Goal: Transaction & Acquisition: Purchase product/service

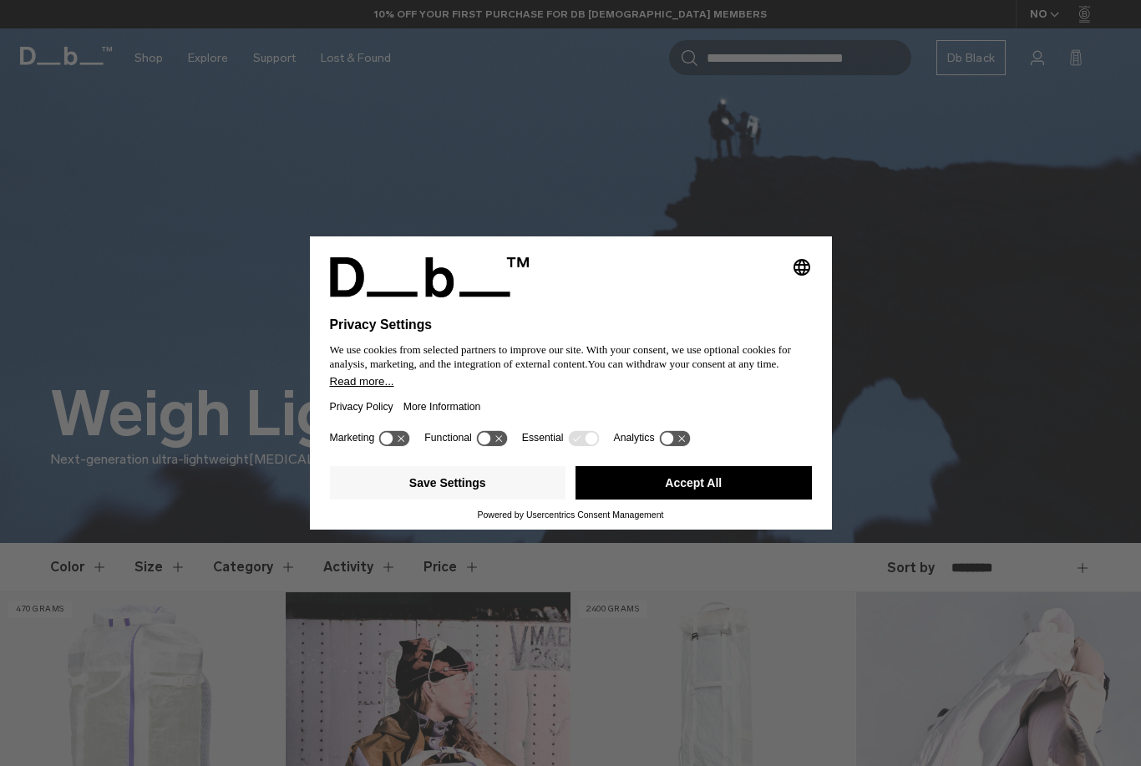
click at [655, 488] on button "Accept All" at bounding box center [693, 482] width 236 height 33
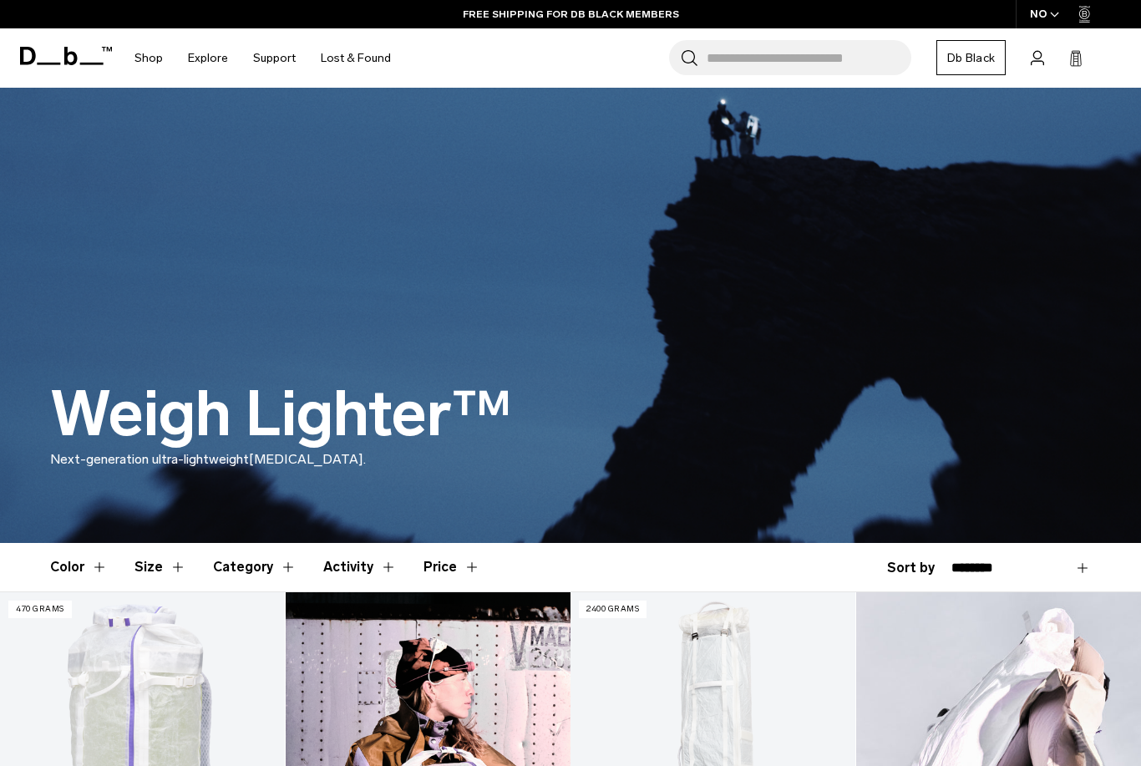
click at [96, 568] on button "Color" at bounding box center [79, 567] width 58 height 48
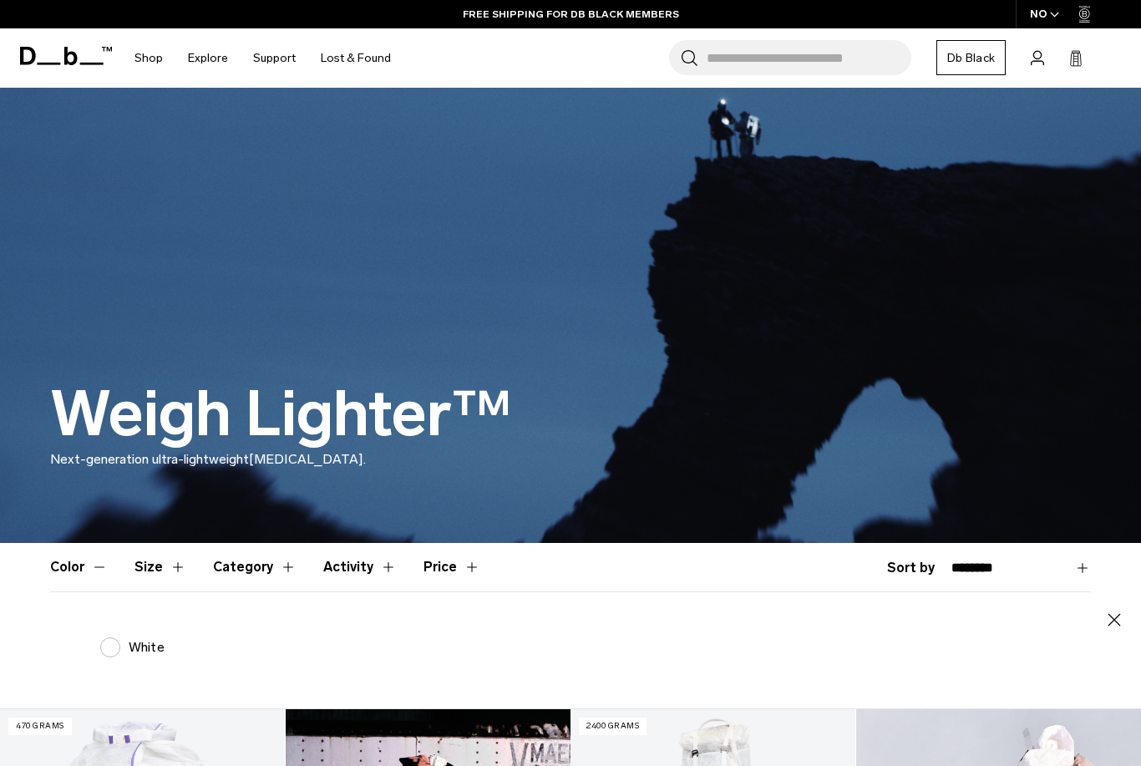
click at [112, 648] on label "White" at bounding box center [132, 647] width 64 height 20
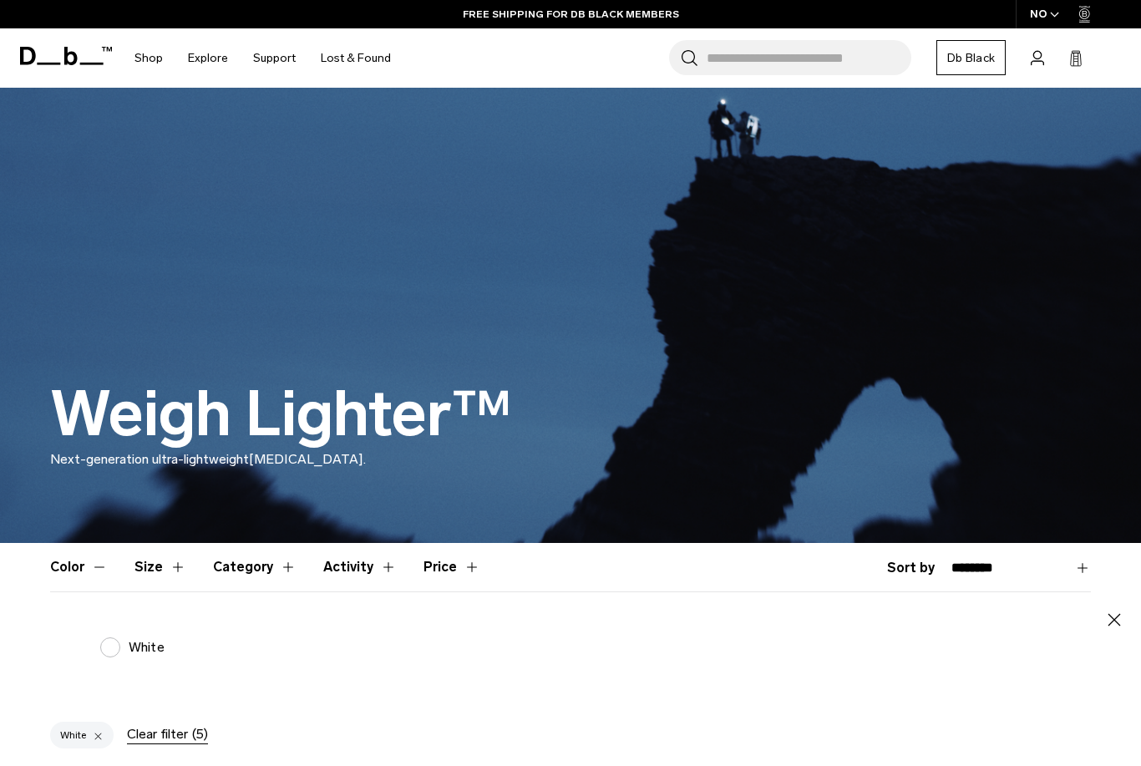
click at [176, 570] on button "Size" at bounding box center [160, 567] width 52 height 48
click at [109, 651] on label "21-40L" at bounding box center [136, 647] width 73 height 20
click at [102, 566] on button "Color" at bounding box center [79, 567] width 58 height 48
click at [276, 572] on button "Category" at bounding box center [255, 567] width 84 height 48
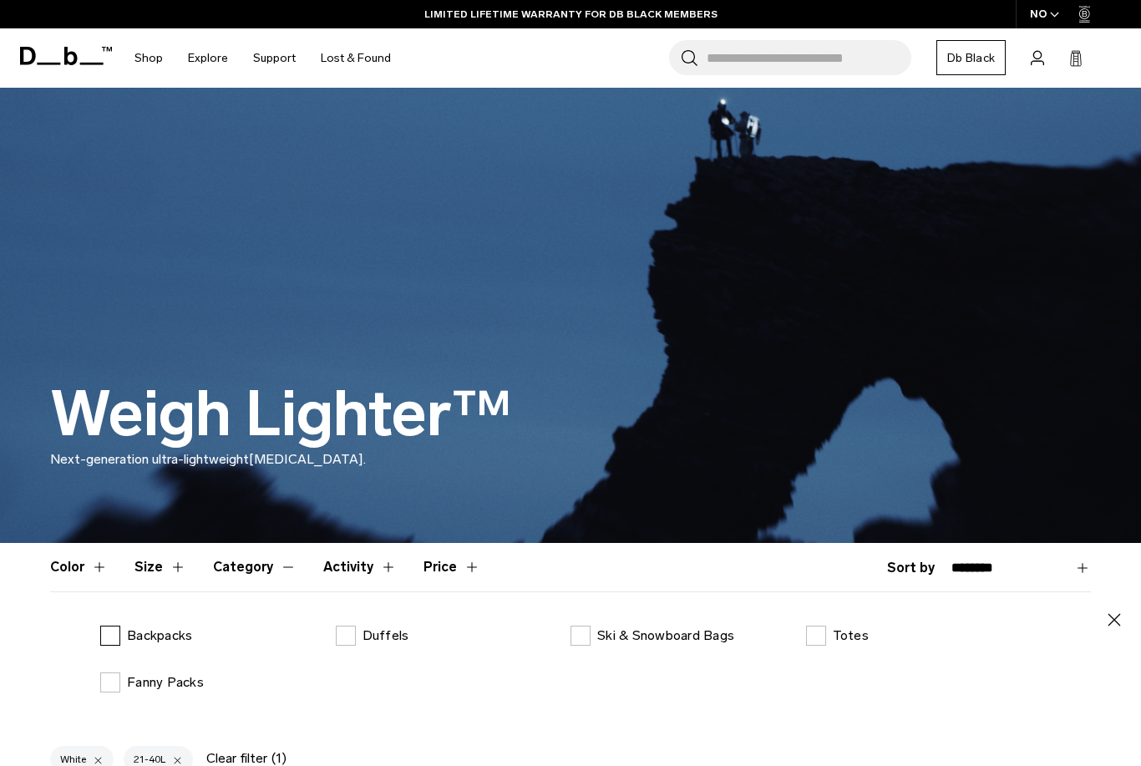
click at [117, 639] on label "Backpacks" at bounding box center [146, 636] width 92 height 20
click at [374, 570] on button "Activity" at bounding box center [359, 567] width 73 height 48
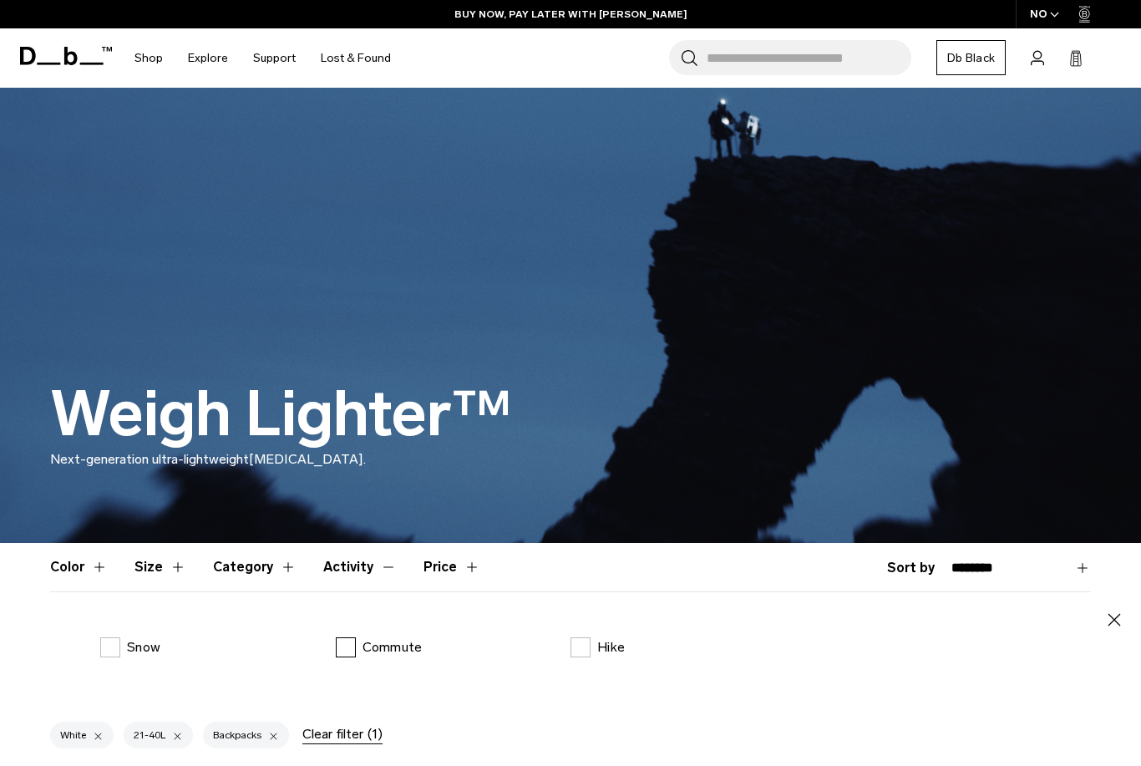
click at [347, 650] on label "Commute" at bounding box center [379, 647] width 87 height 20
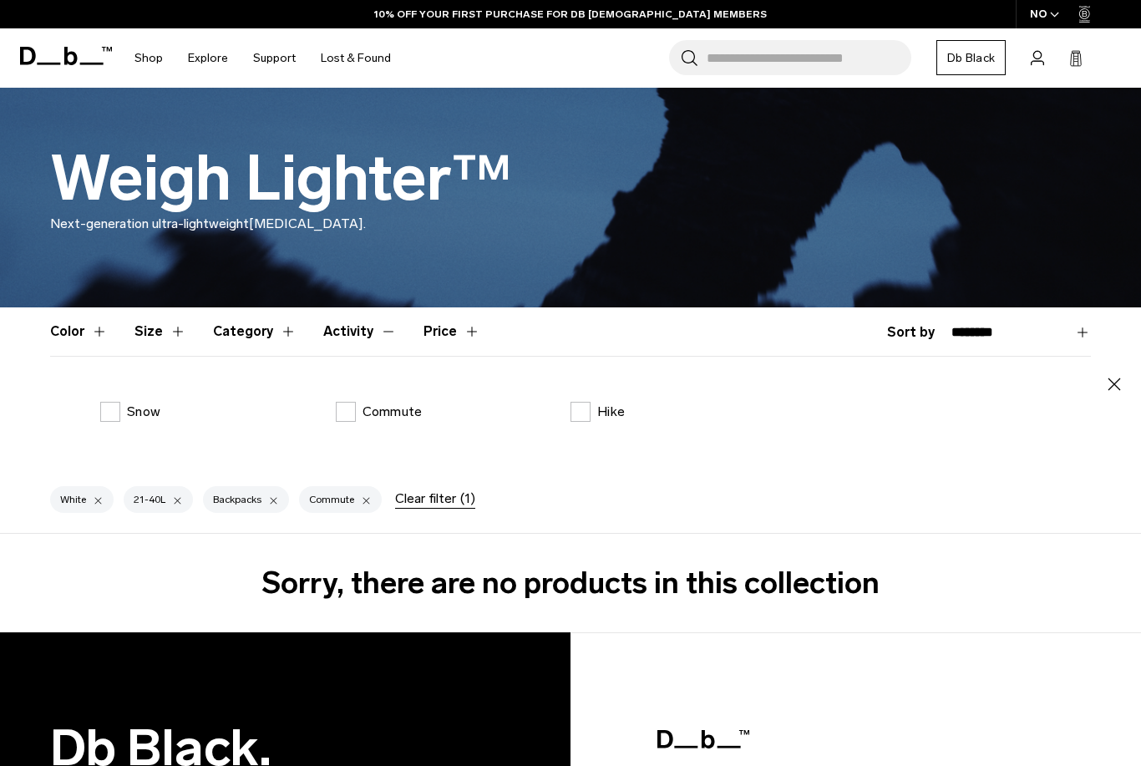
scroll to position [230, 0]
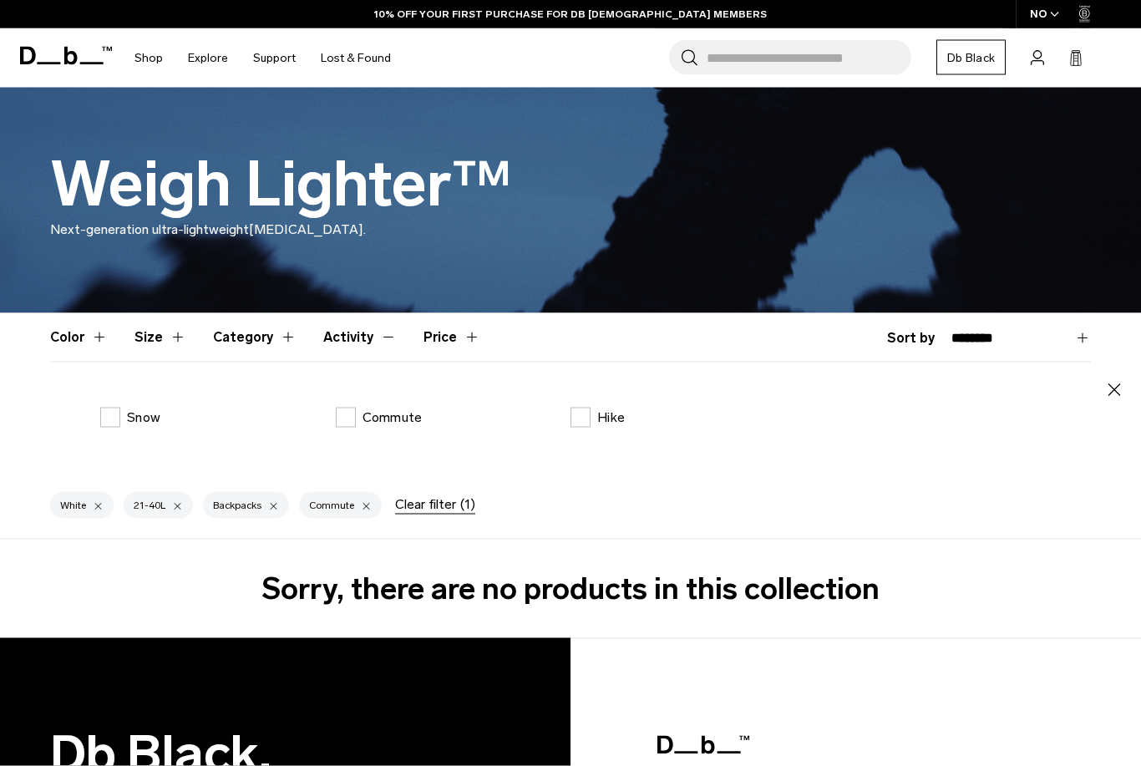
click at [453, 342] on button "Price" at bounding box center [451, 337] width 57 height 48
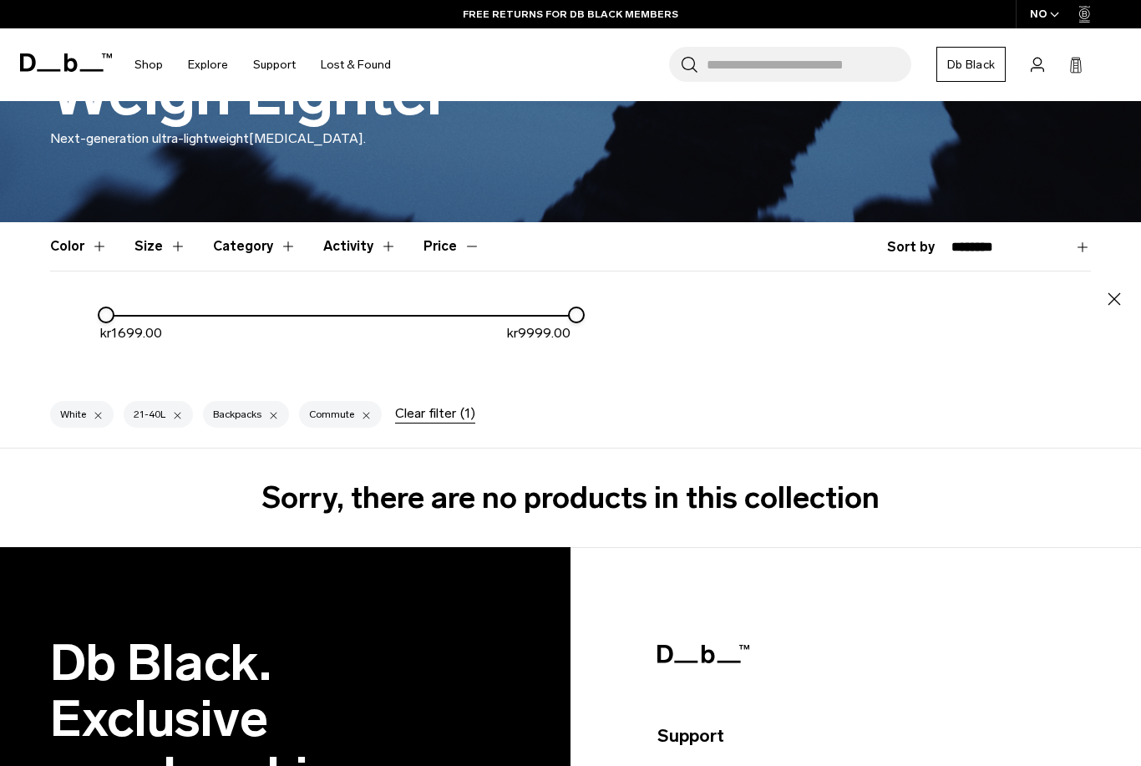
scroll to position [325, 0]
